Goal: Obtain resource: Obtain resource

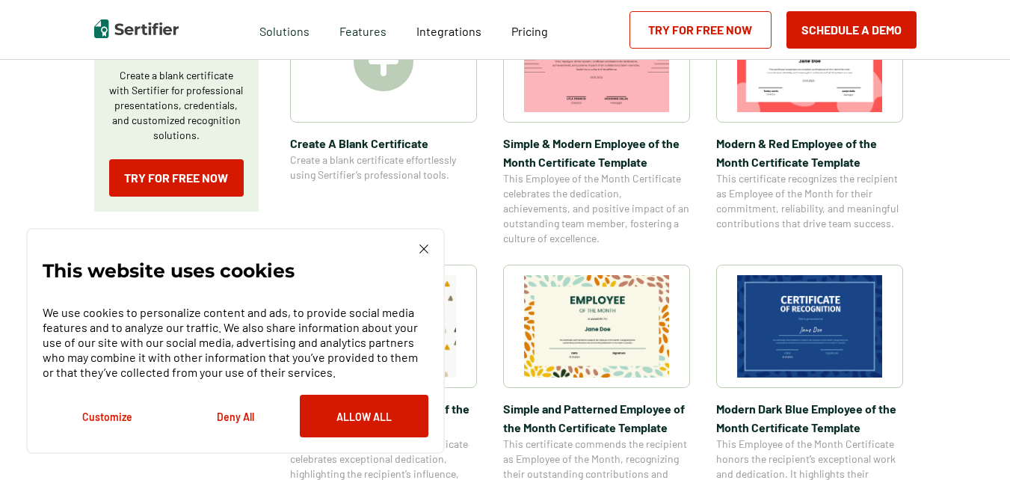
scroll to position [322, 0]
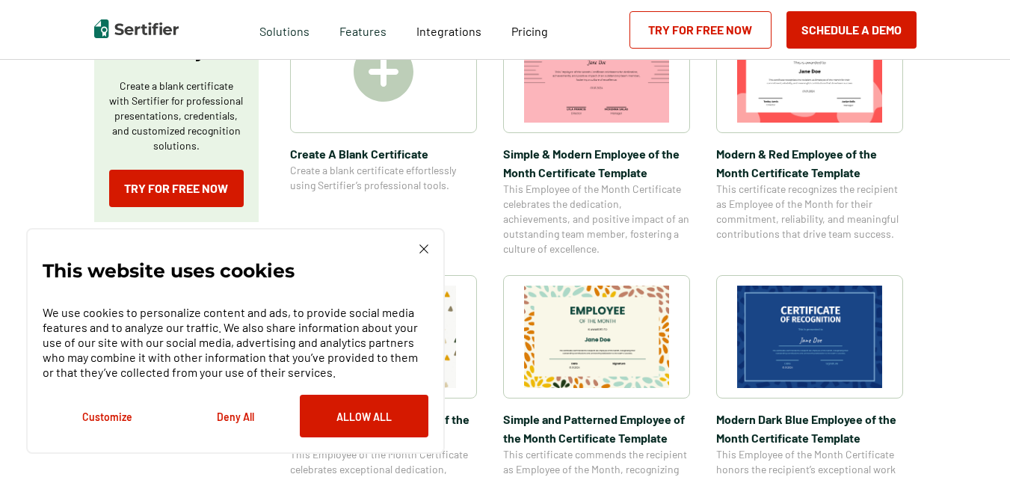
click at [87, 426] on button "Customize" at bounding box center [107, 416] width 129 height 43
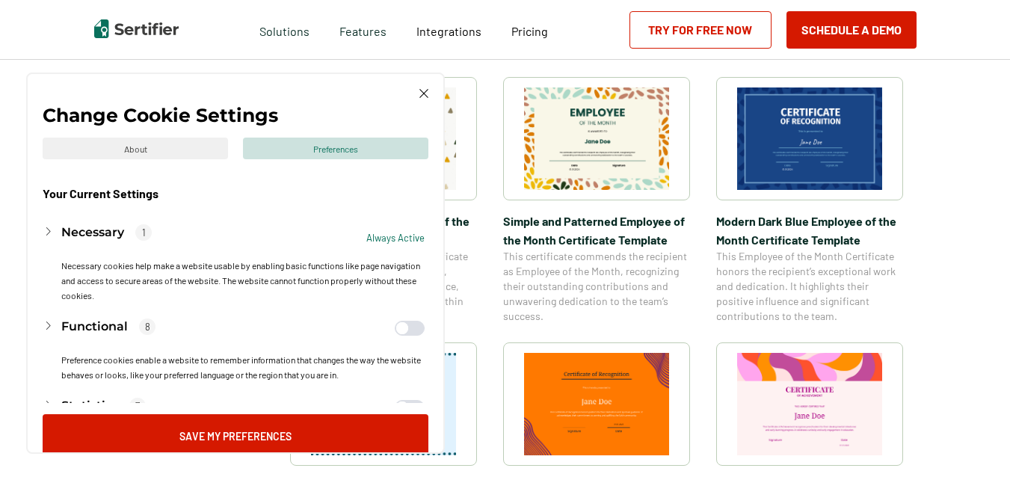
scroll to position [517, 0]
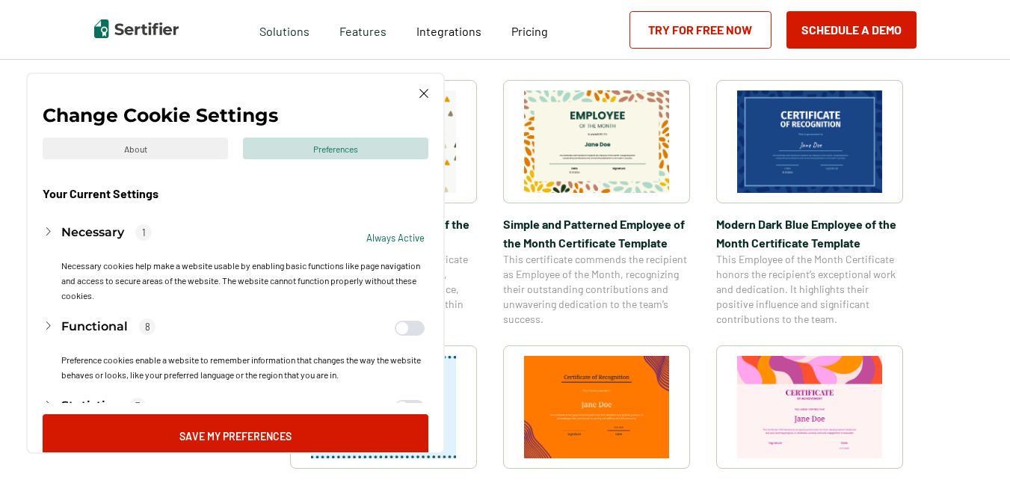
click at [807, 123] on img at bounding box center [809, 141] width 145 height 102
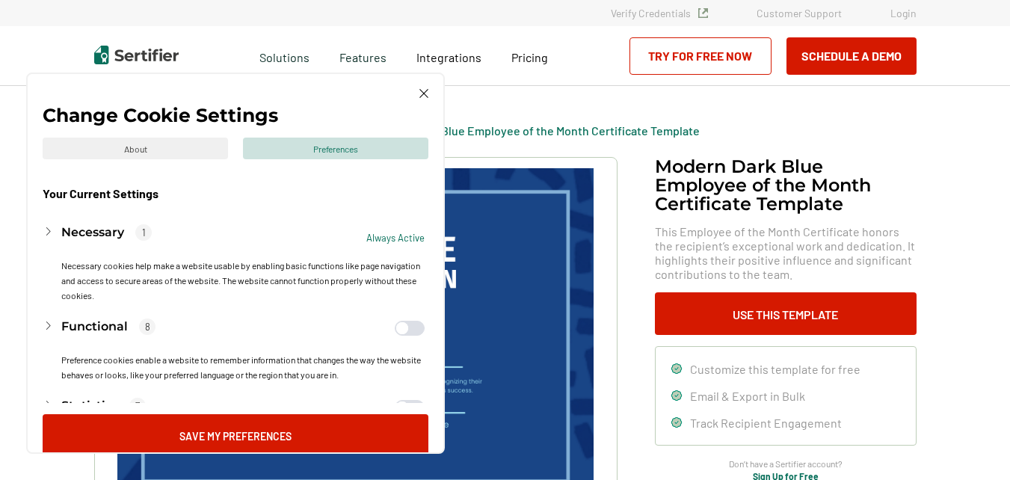
click at [428, 98] on img at bounding box center [423, 93] width 9 height 9
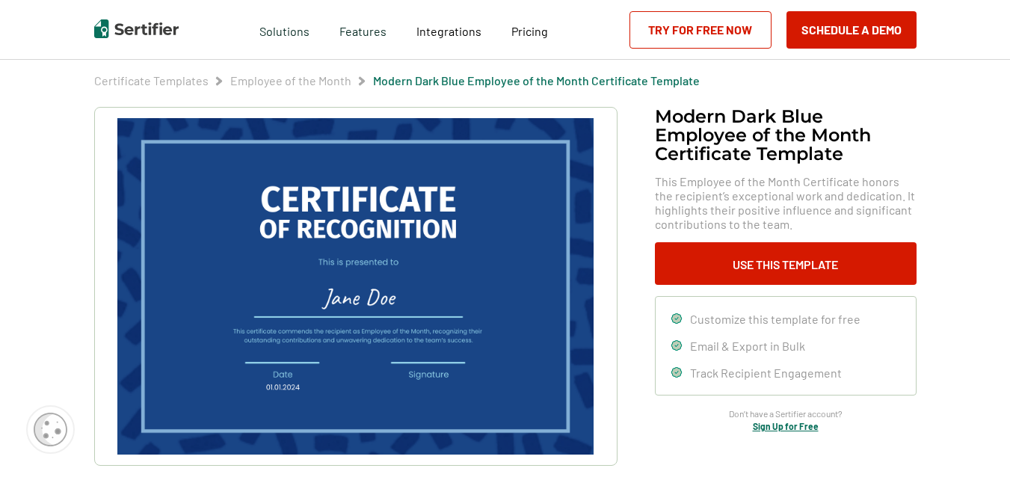
scroll to position [54, 0]
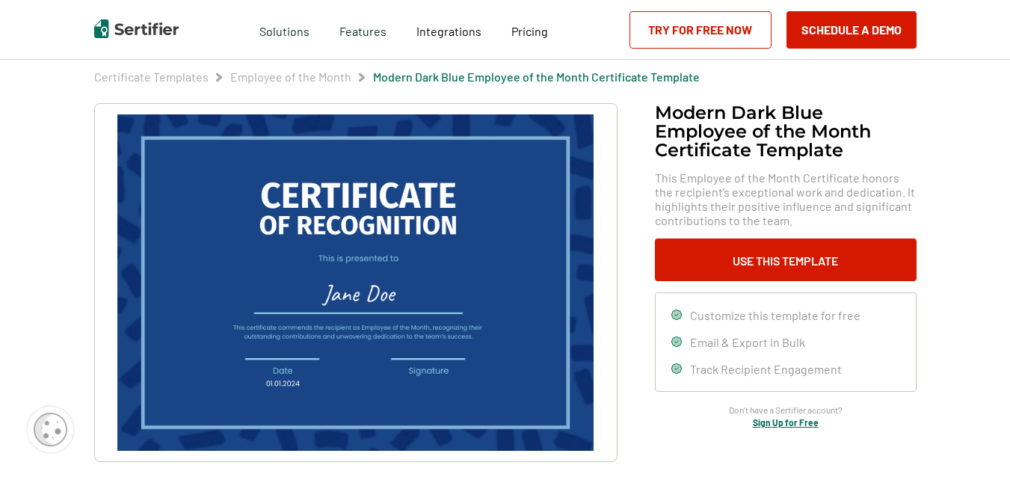
click at [381, 274] on img at bounding box center [355, 282] width 476 height 336
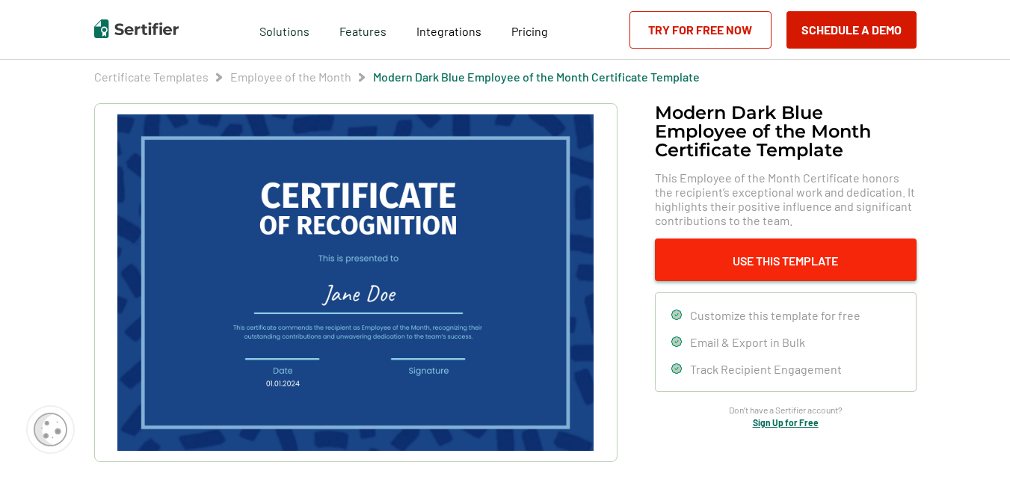
click at [746, 259] on button "Use This Template" at bounding box center [786, 260] width 262 height 43
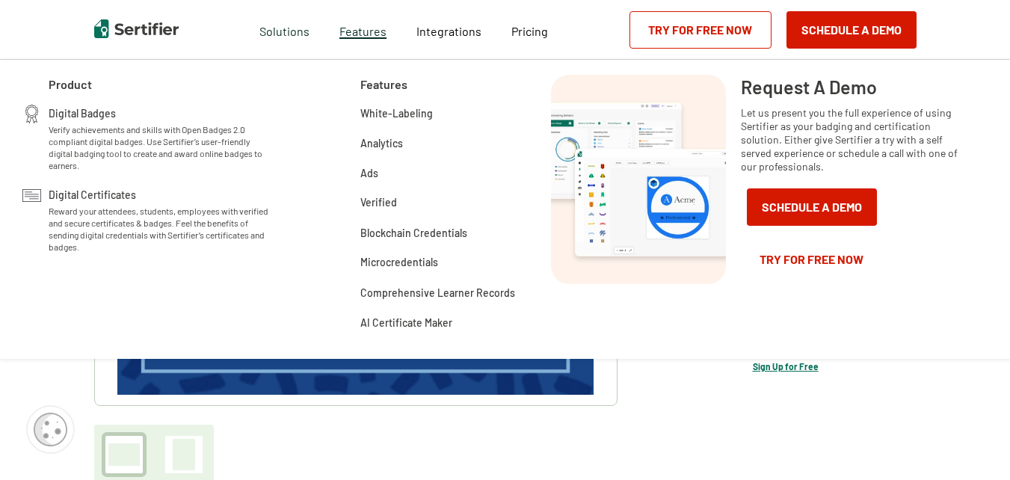
scroll to position [114, 0]
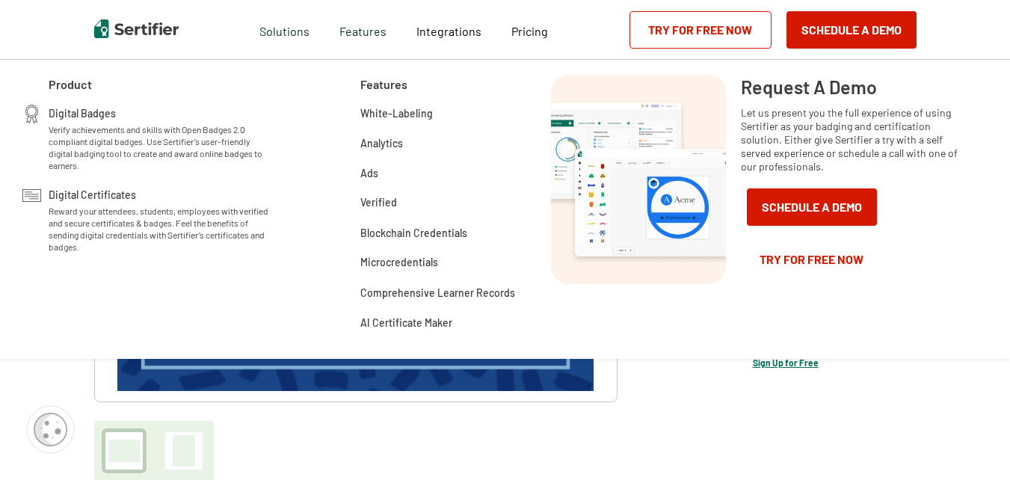
click at [820, 250] on link "Try for Free Now" at bounding box center [812, 259] width 142 height 37
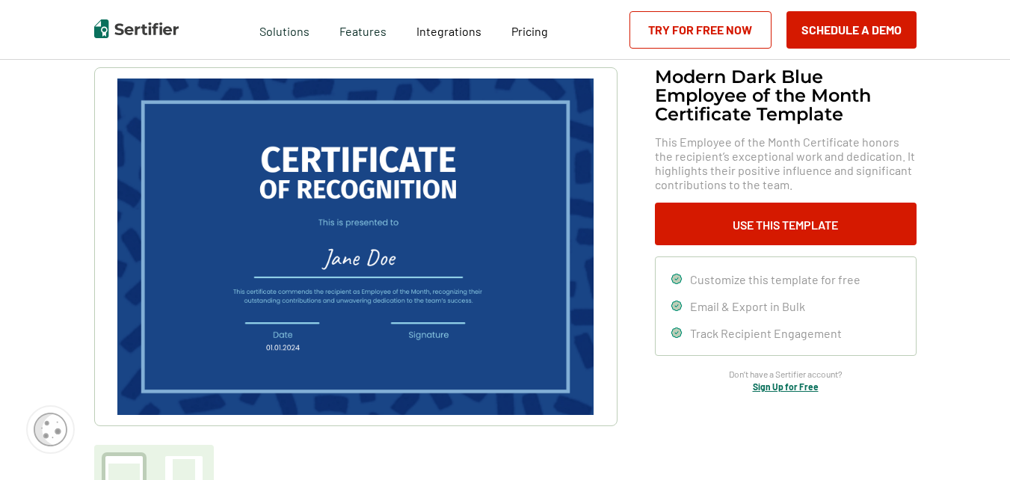
scroll to position [89, 0]
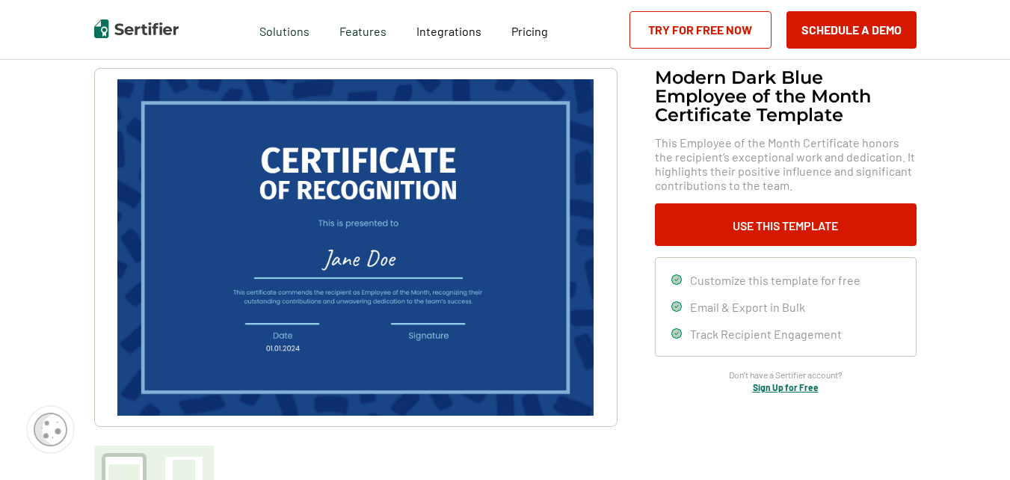
click at [364, 269] on img at bounding box center [355, 247] width 476 height 336
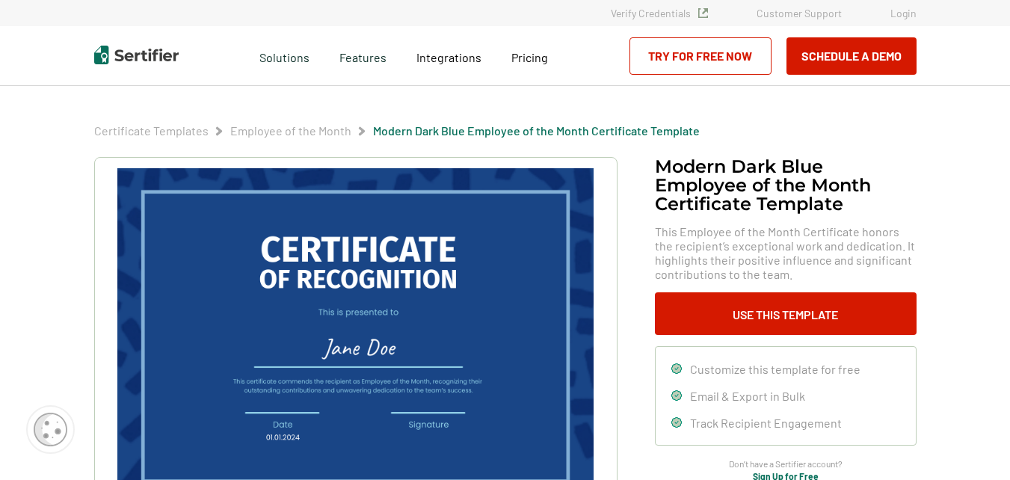
scroll to position [3, 0]
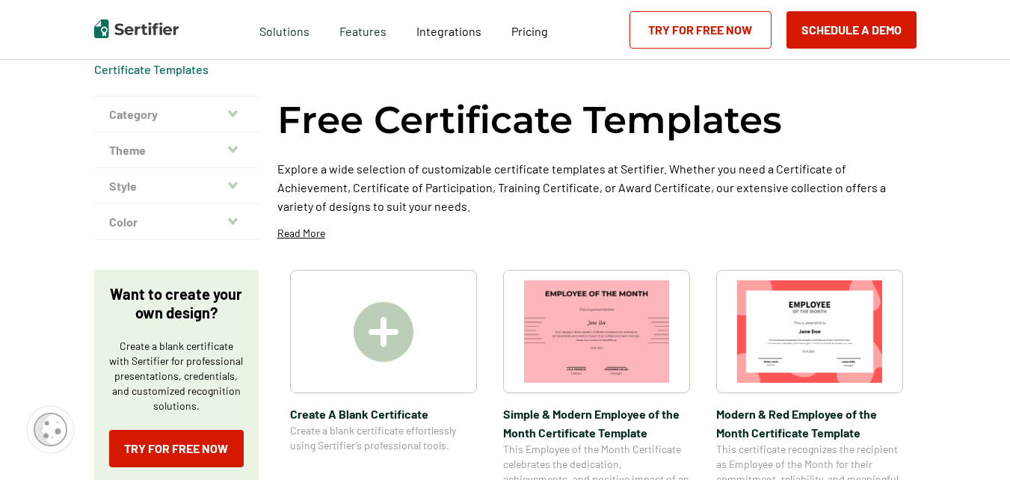
scroll to position [59, 0]
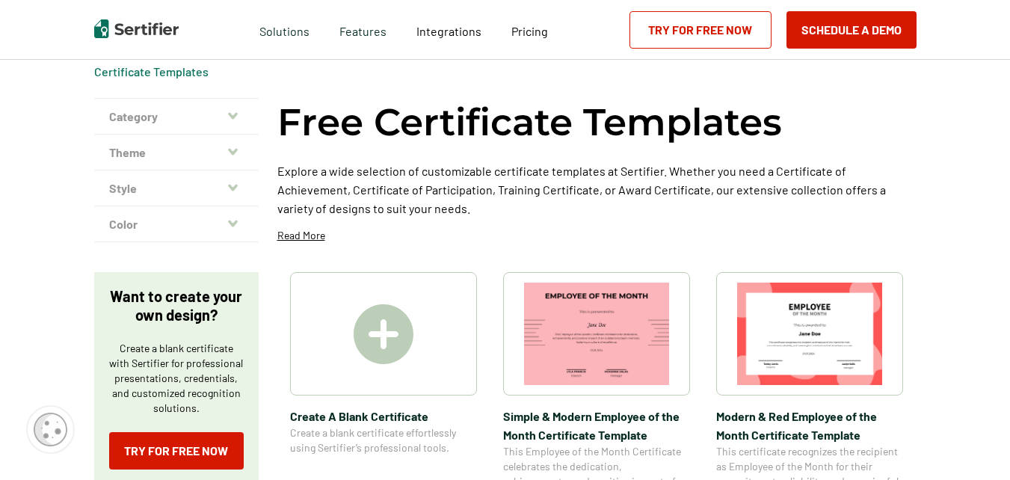
click at [397, 344] on img at bounding box center [384, 334] width 60 height 60
